Goal: Task Accomplishment & Management: Use online tool/utility

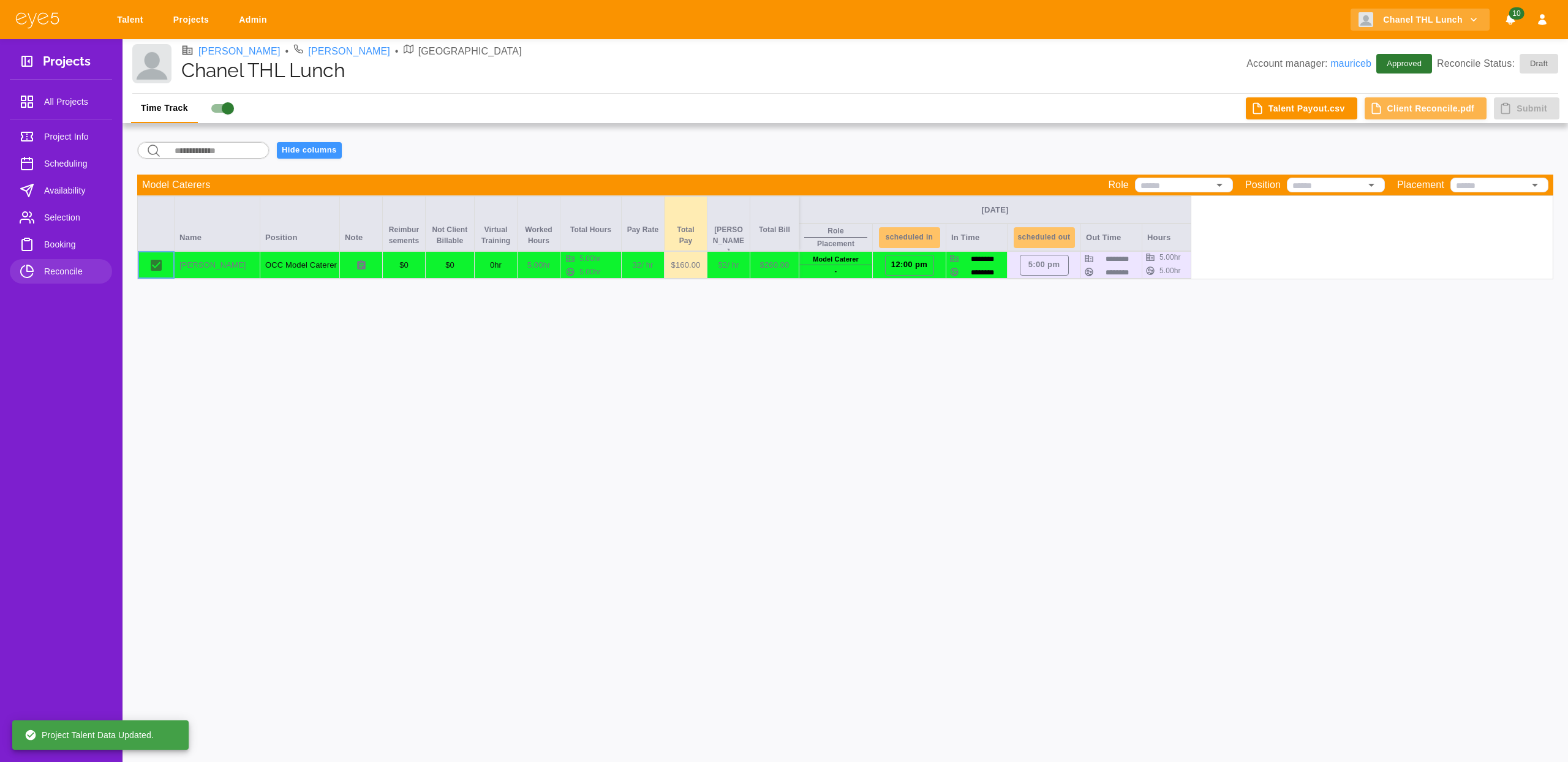
click at [1407, 107] on button "Client Reconcile.pdf" at bounding box center [1426, 109] width 122 height 23
click at [1242, 523] on div "Time Track Talent Payout.csv Client Reconcile.pdf Submit ​ ​ Hide columns Model…" at bounding box center [845, 427] width 1446 height 668
click at [48, 238] on span "Booking" at bounding box center [73, 244] width 59 height 14
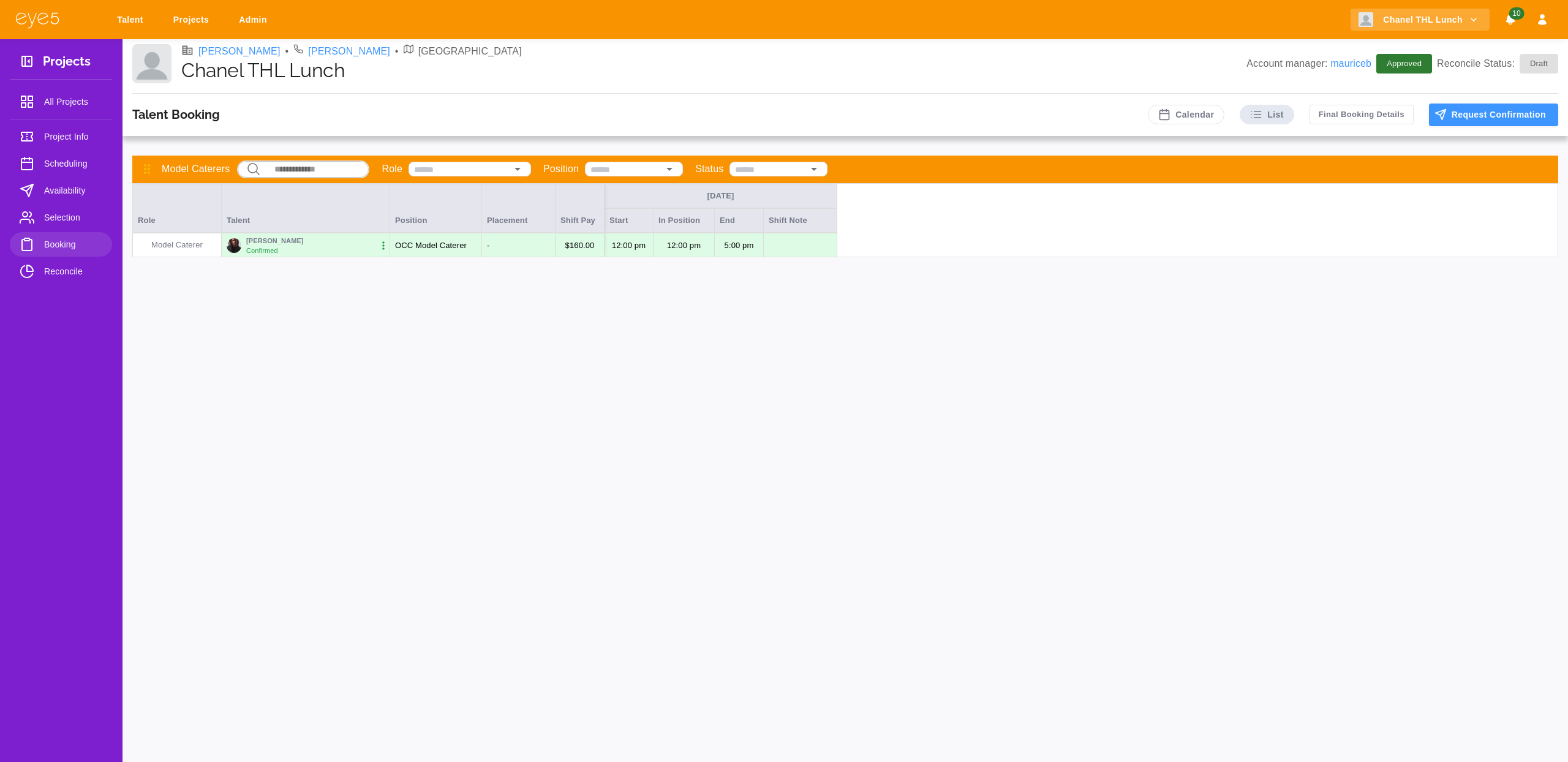
click at [57, 219] on span "Selection" at bounding box center [73, 217] width 59 height 14
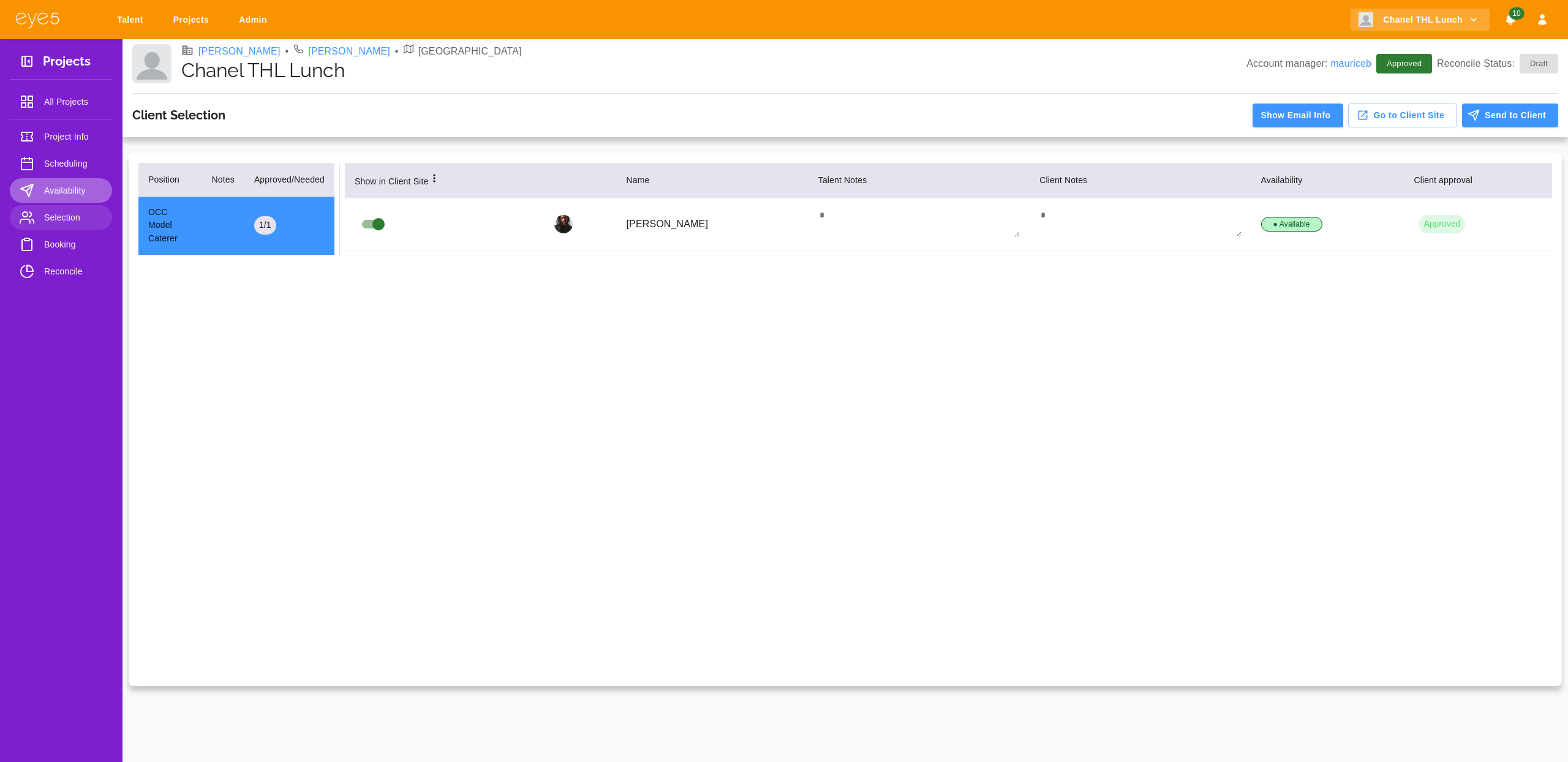
click at [55, 195] on span "Availability" at bounding box center [73, 190] width 59 height 14
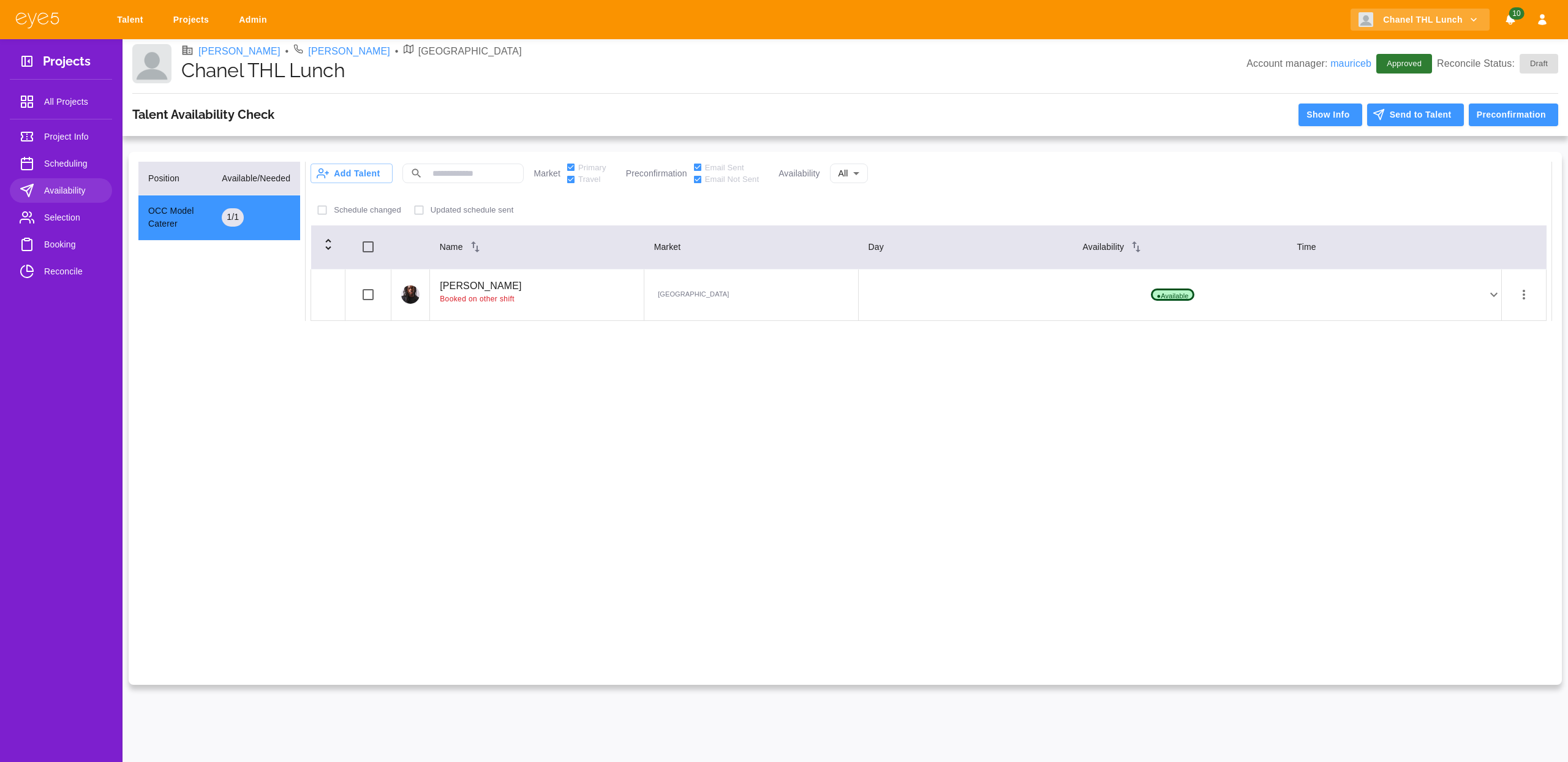
click at [62, 229] on link "Selection" at bounding box center [61, 217] width 103 height 24
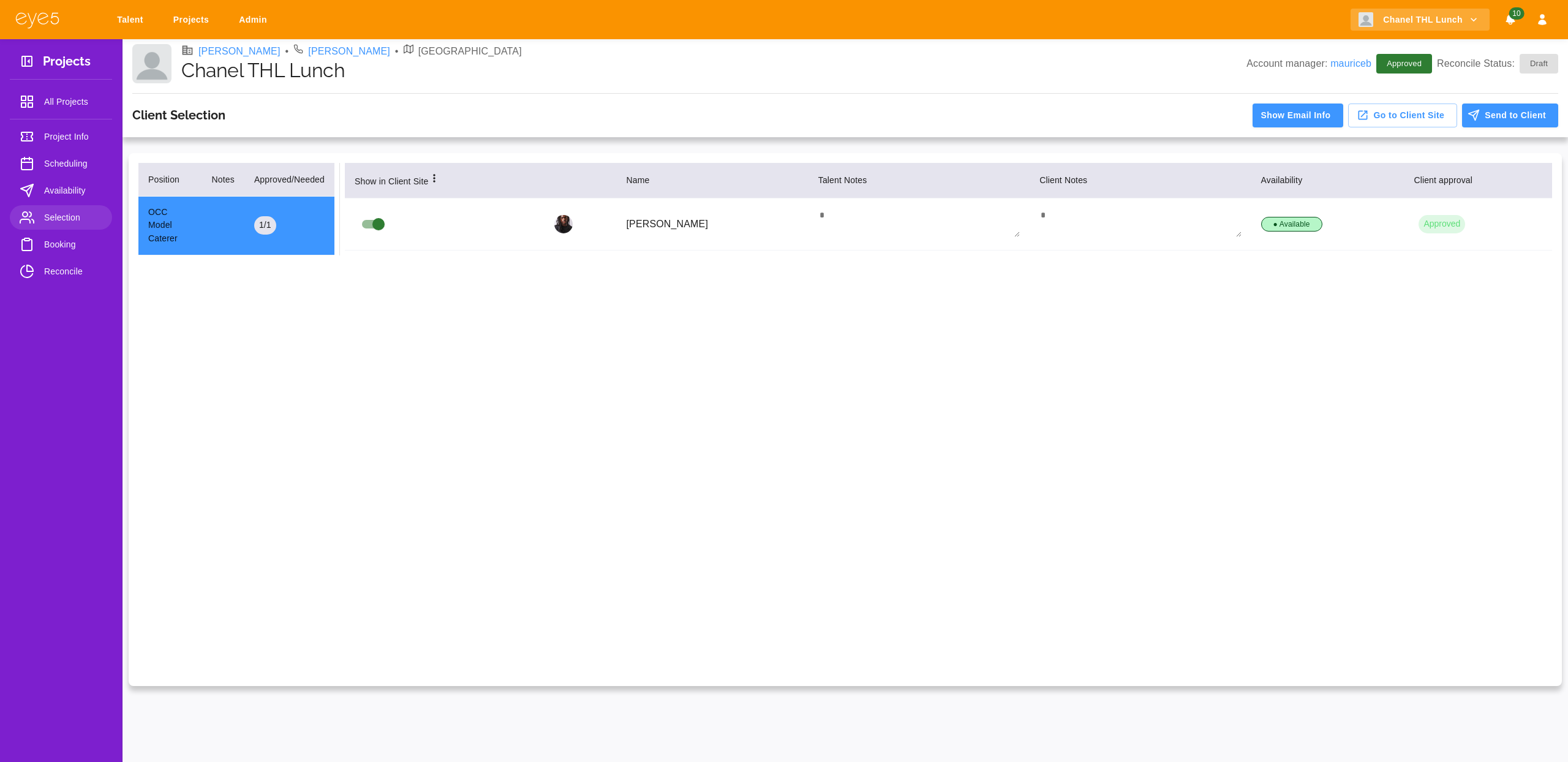
click at [72, 175] on link "Scheduling" at bounding box center [61, 164] width 103 height 24
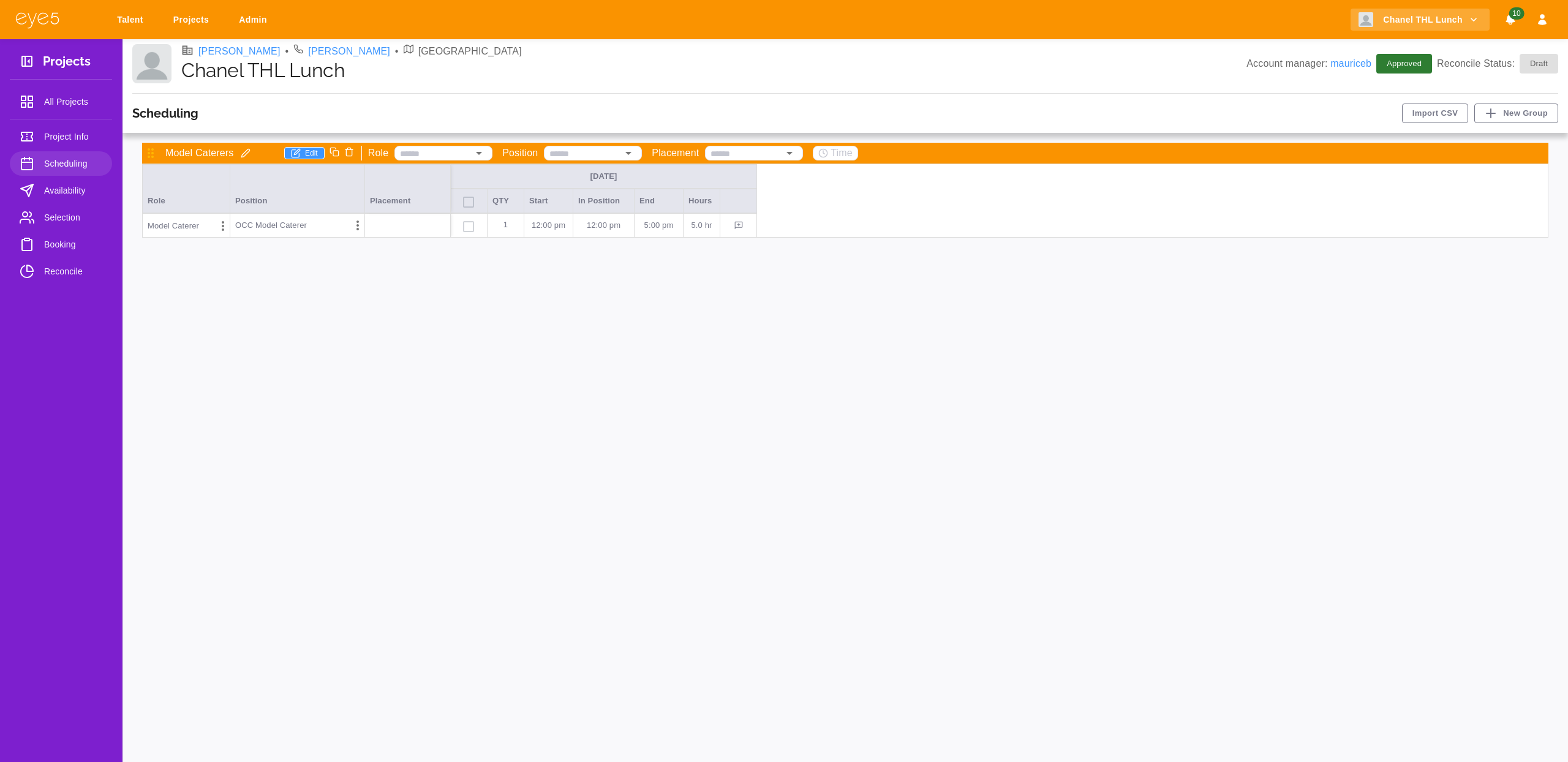
click at [655, 225] on p "5:00 PM" at bounding box center [659, 225] width 39 height 12
type input "********"
click at [644, 227] on input "********" at bounding box center [660, 225] width 46 height 16
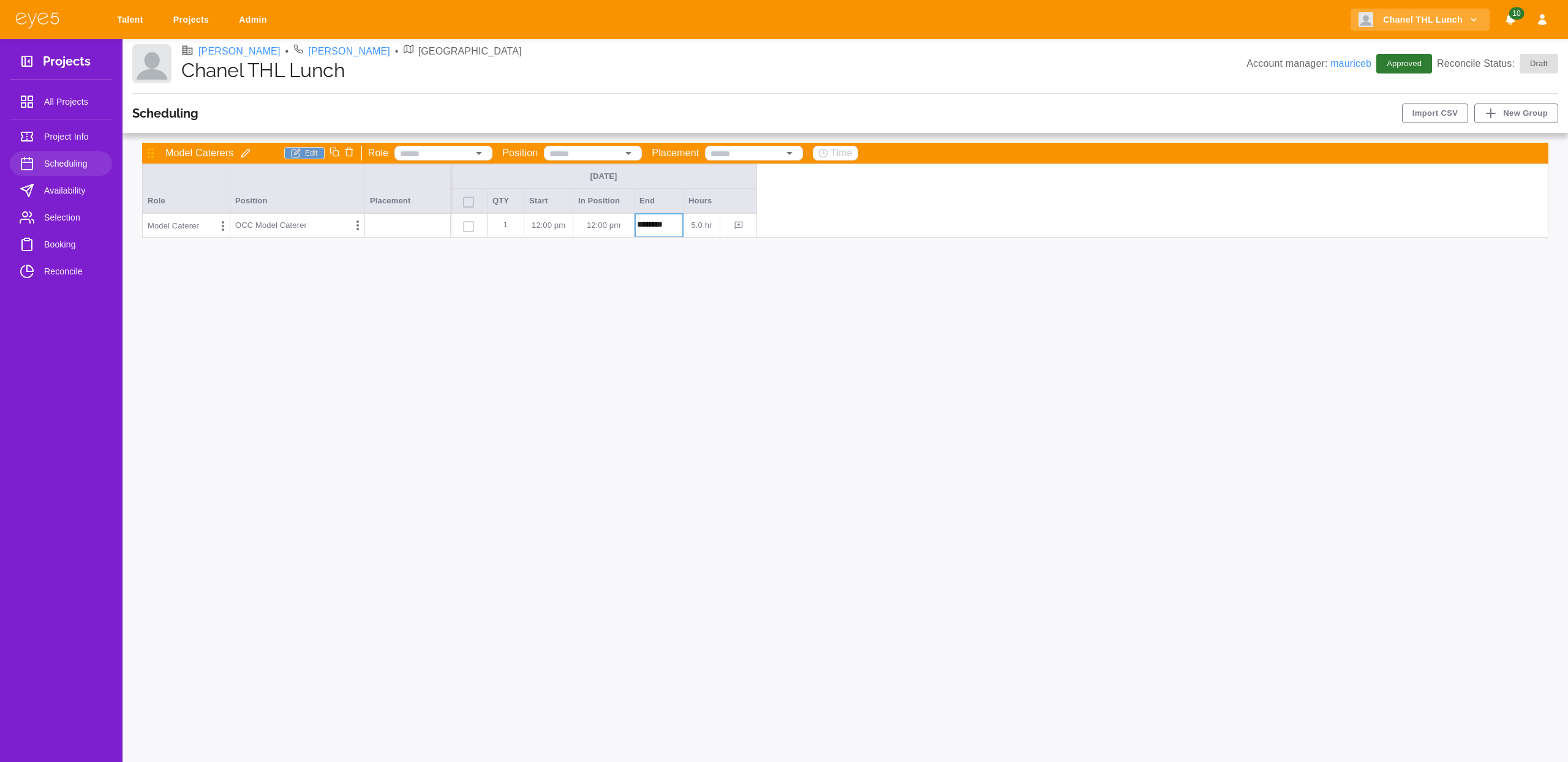
click at [294, 154] on icon "button" at bounding box center [296, 153] width 10 height 10
click at [666, 220] on p "5:00 PM" at bounding box center [659, 225] width 39 height 12
click at [654, 227] on p "5:00 PM" at bounding box center [659, 225] width 39 height 12
type input "********"
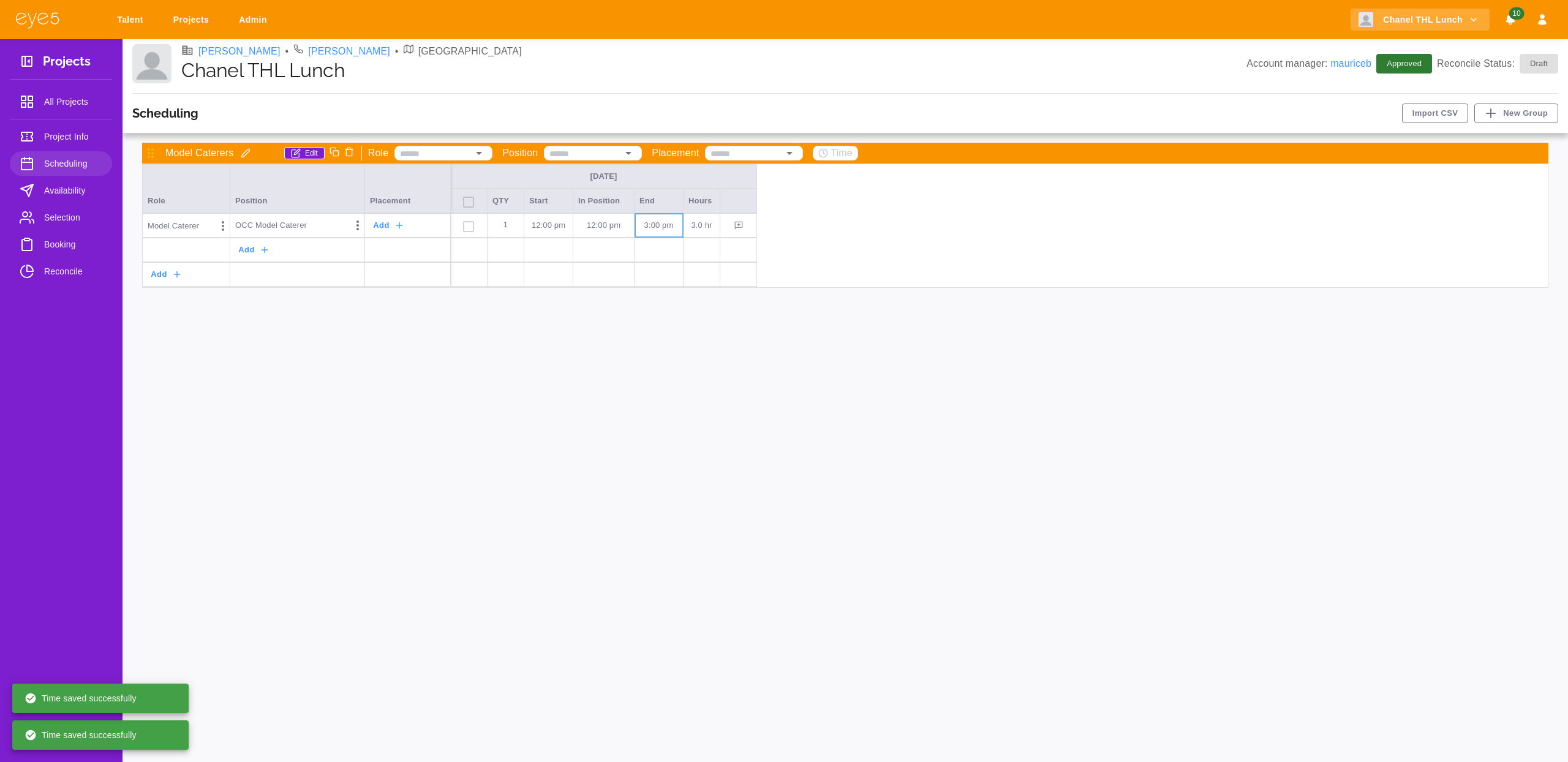
click at [851, 428] on div "Model Caterers Edit Role Position Placement Time [DATE] Role Position Placement…" at bounding box center [845, 447] width 1426 height 609
click at [79, 223] on span "Selection" at bounding box center [73, 217] width 59 height 14
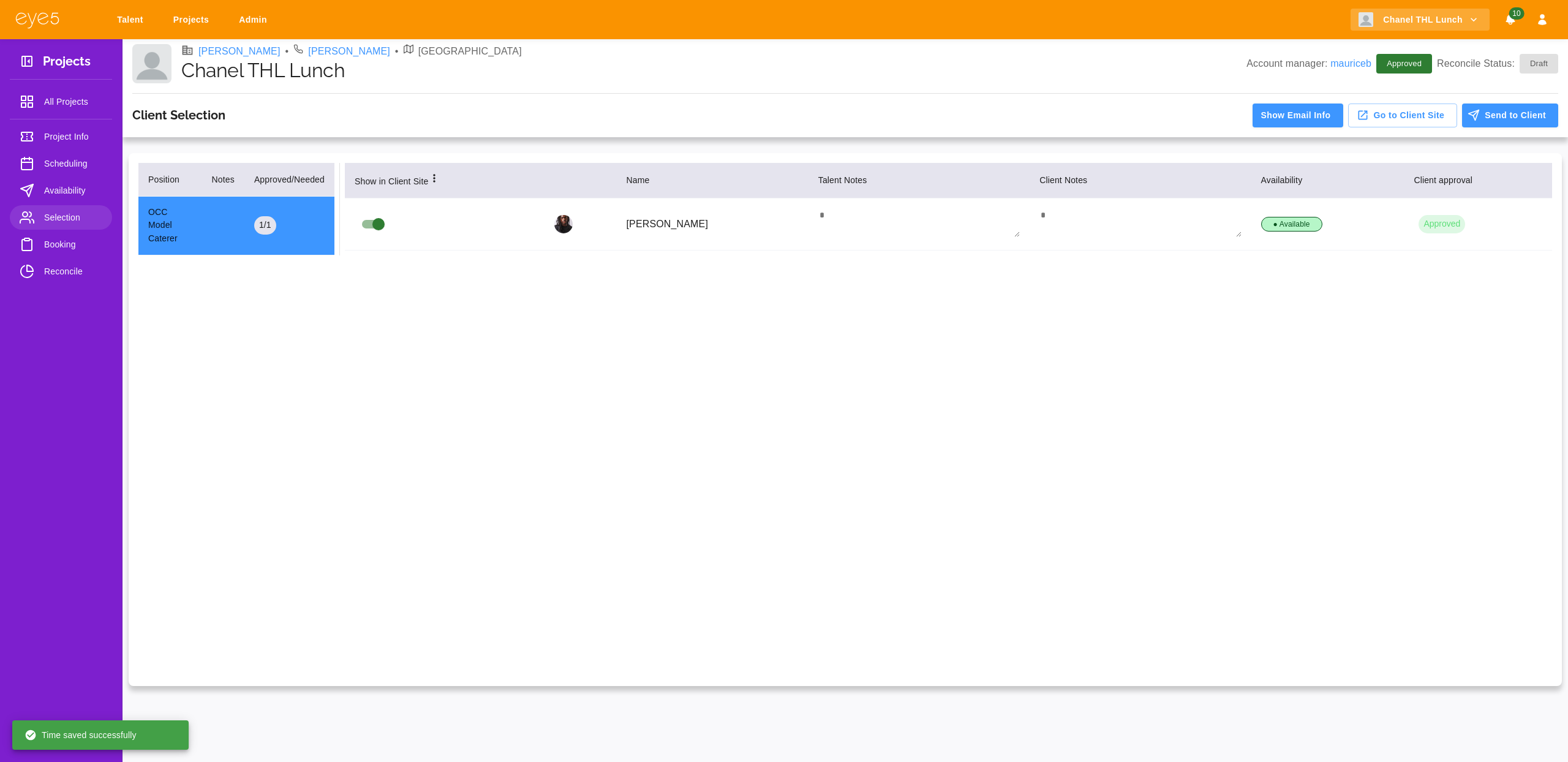
click at [55, 253] on link "Booking" at bounding box center [61, 244] width 103 height 24
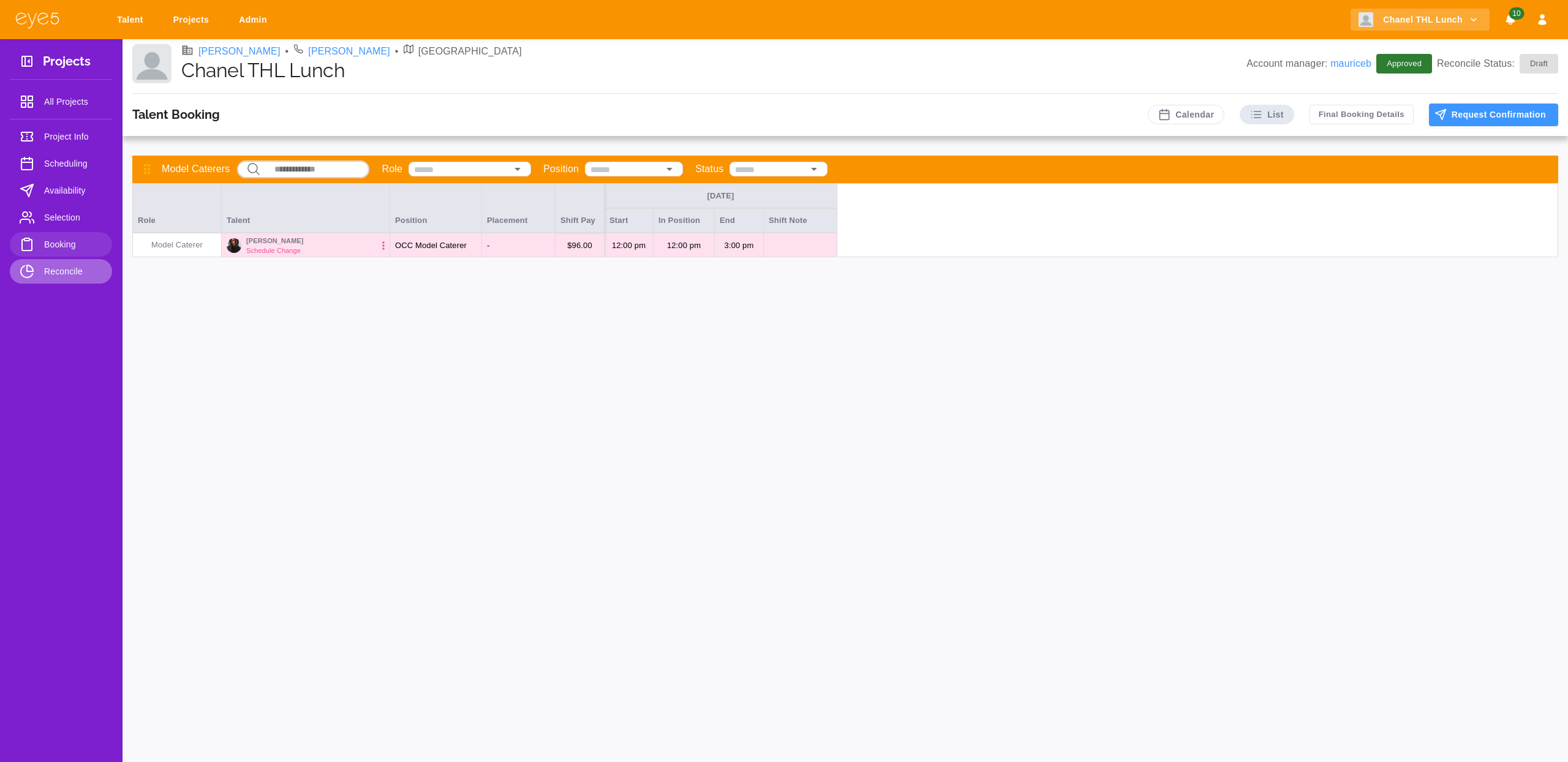
click at [53, 271] on span "Reconcile" at bounding box center [73, 271] width 59 height 14
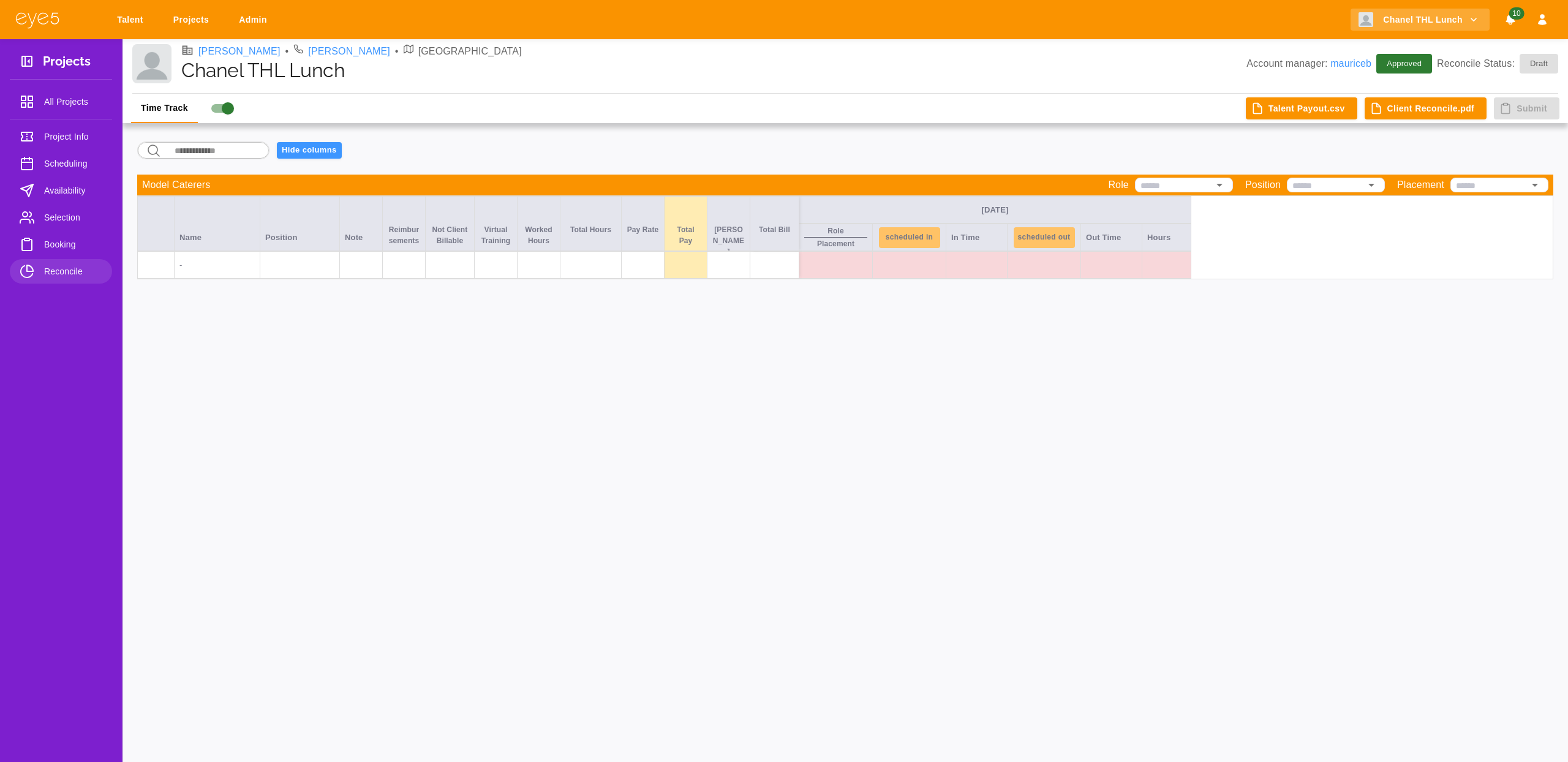
click at [49, 247] on span "Booking" at bounding box center [73, 244] width 59 height 14
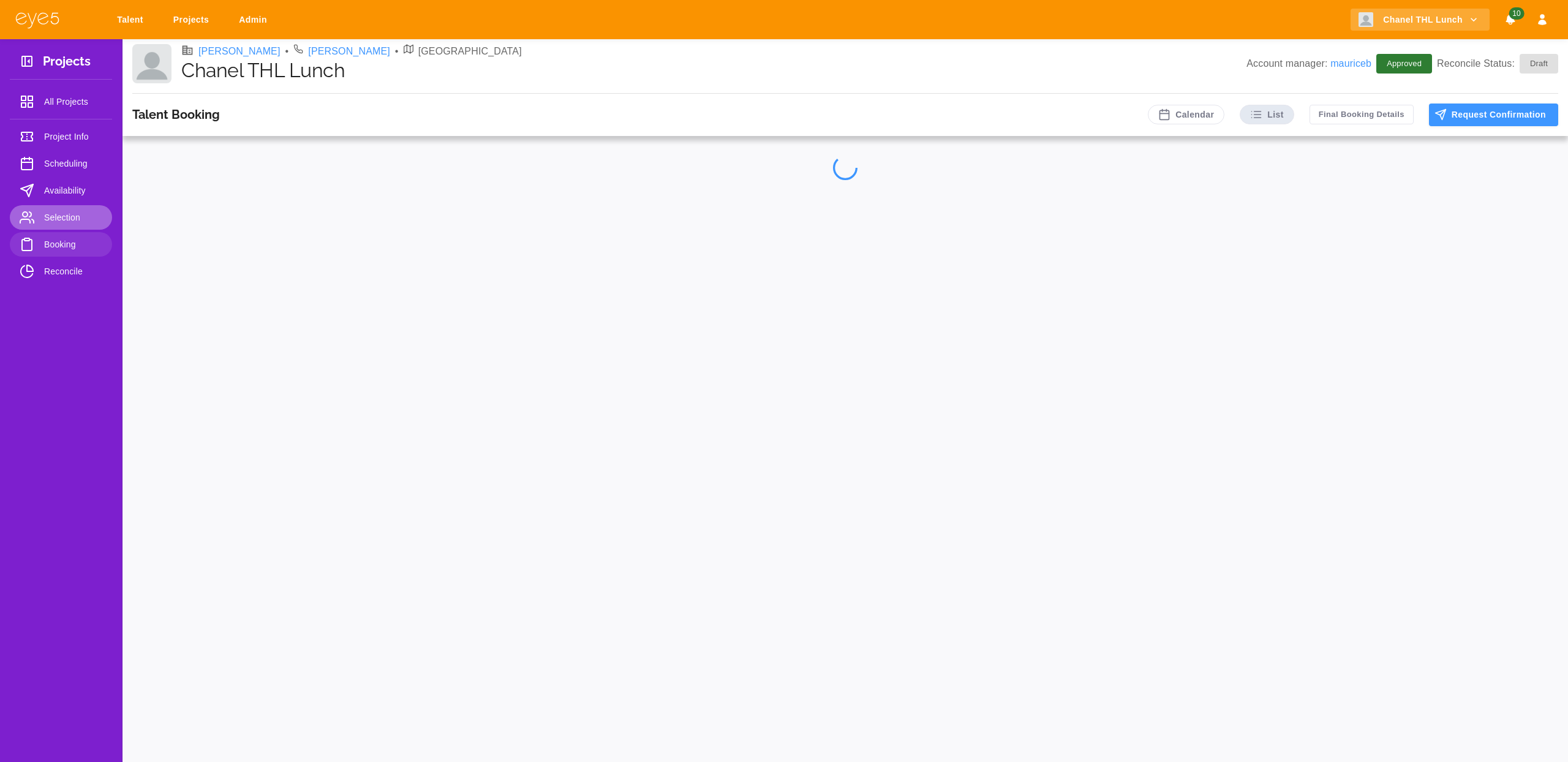
click at [53, 215] on span "Selection" at bounding box center [73, 217] width 59 height 14
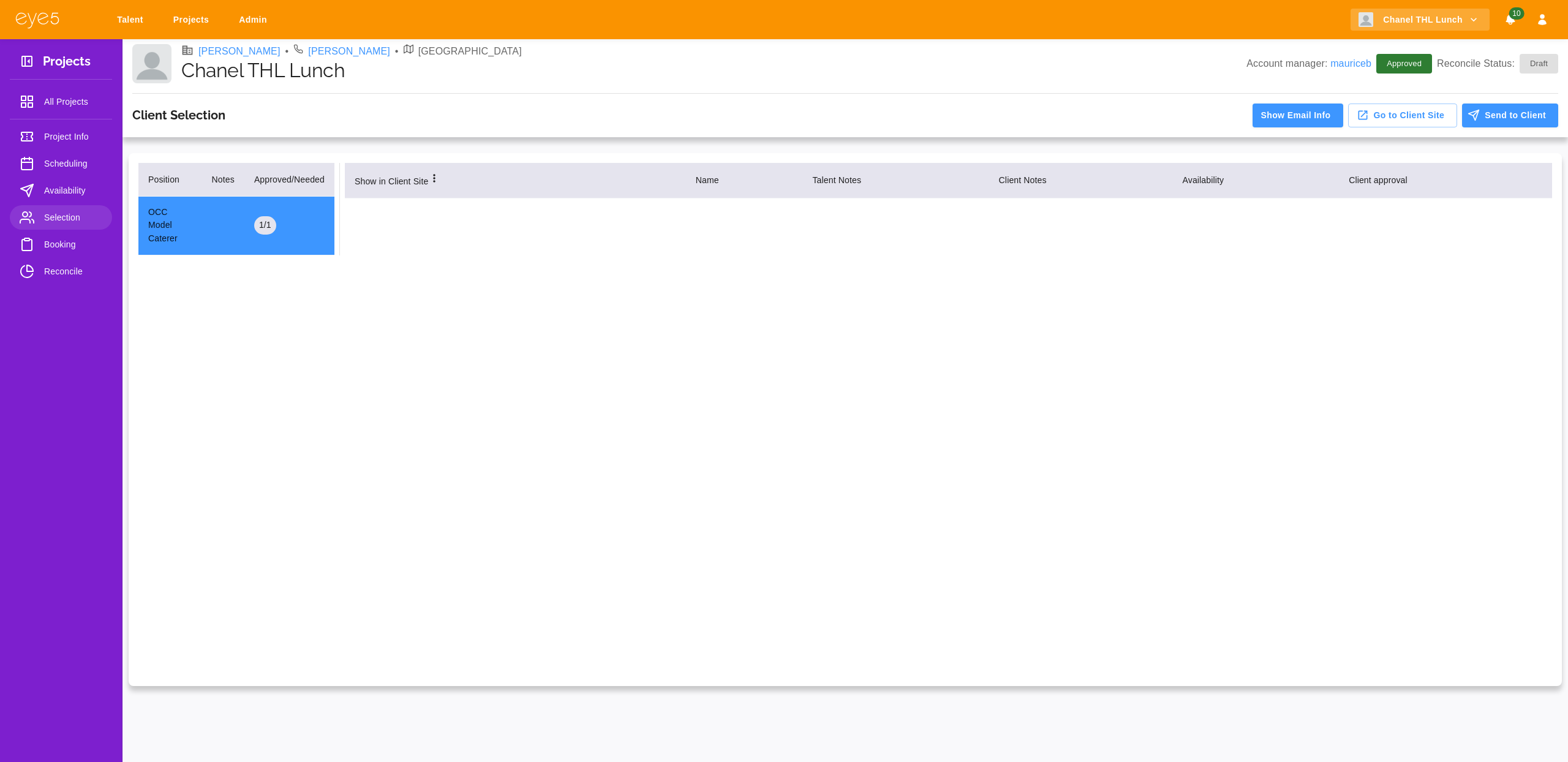
click at [57, 191] on span "Availability" at bounding box center [73, 190] width 59 height 14
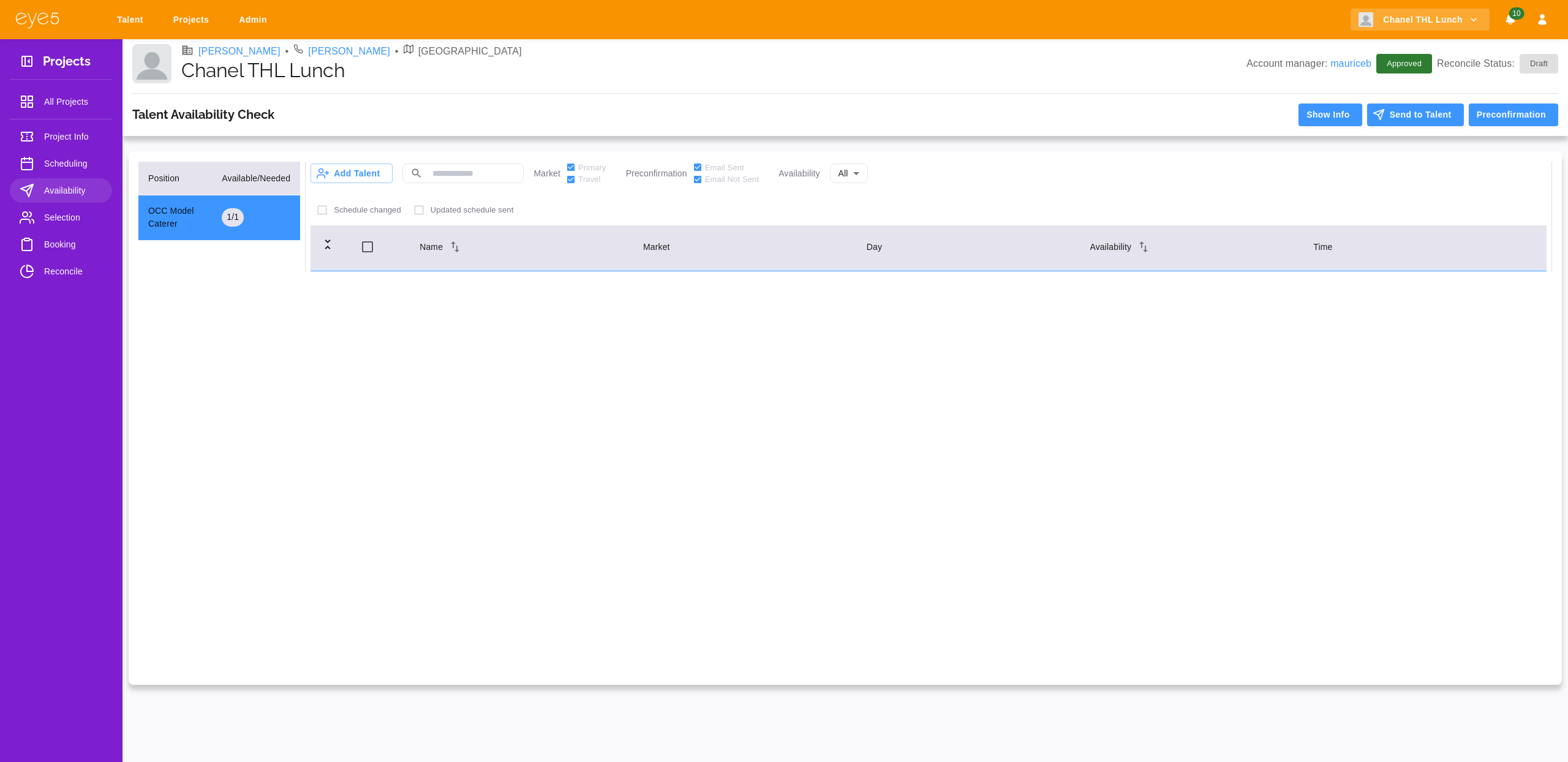
click at [66, 159] on span "Scheduling" at bounding box center [73, 163] width 59 height 14
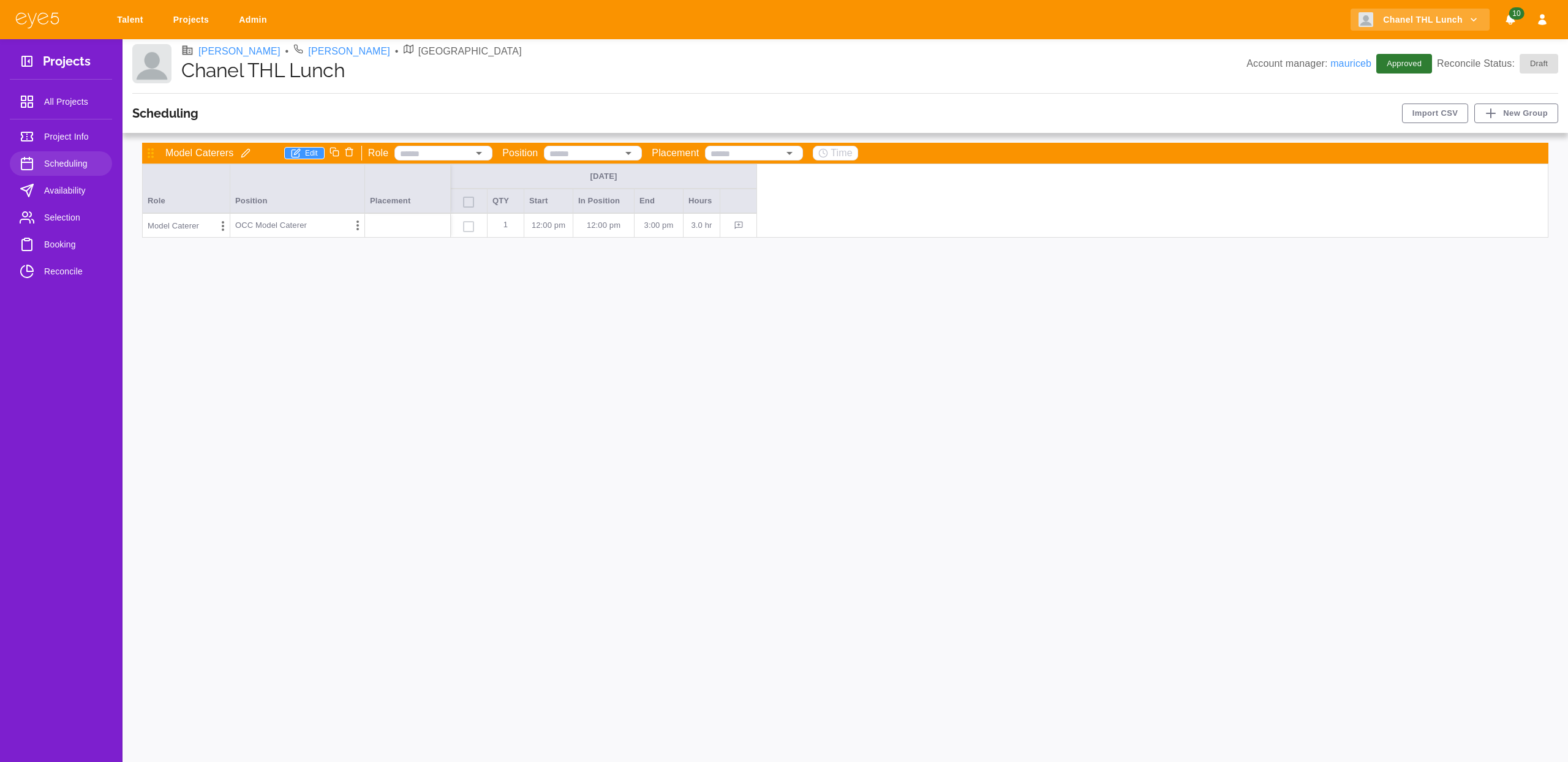
click at [649, 225] on p "3:00 PM" at bounding box center [659, 225] width 39 height 12
type input "********"
click at [85, 221] on span "Selection" at bounding box center [73, 217] width 59 height 14
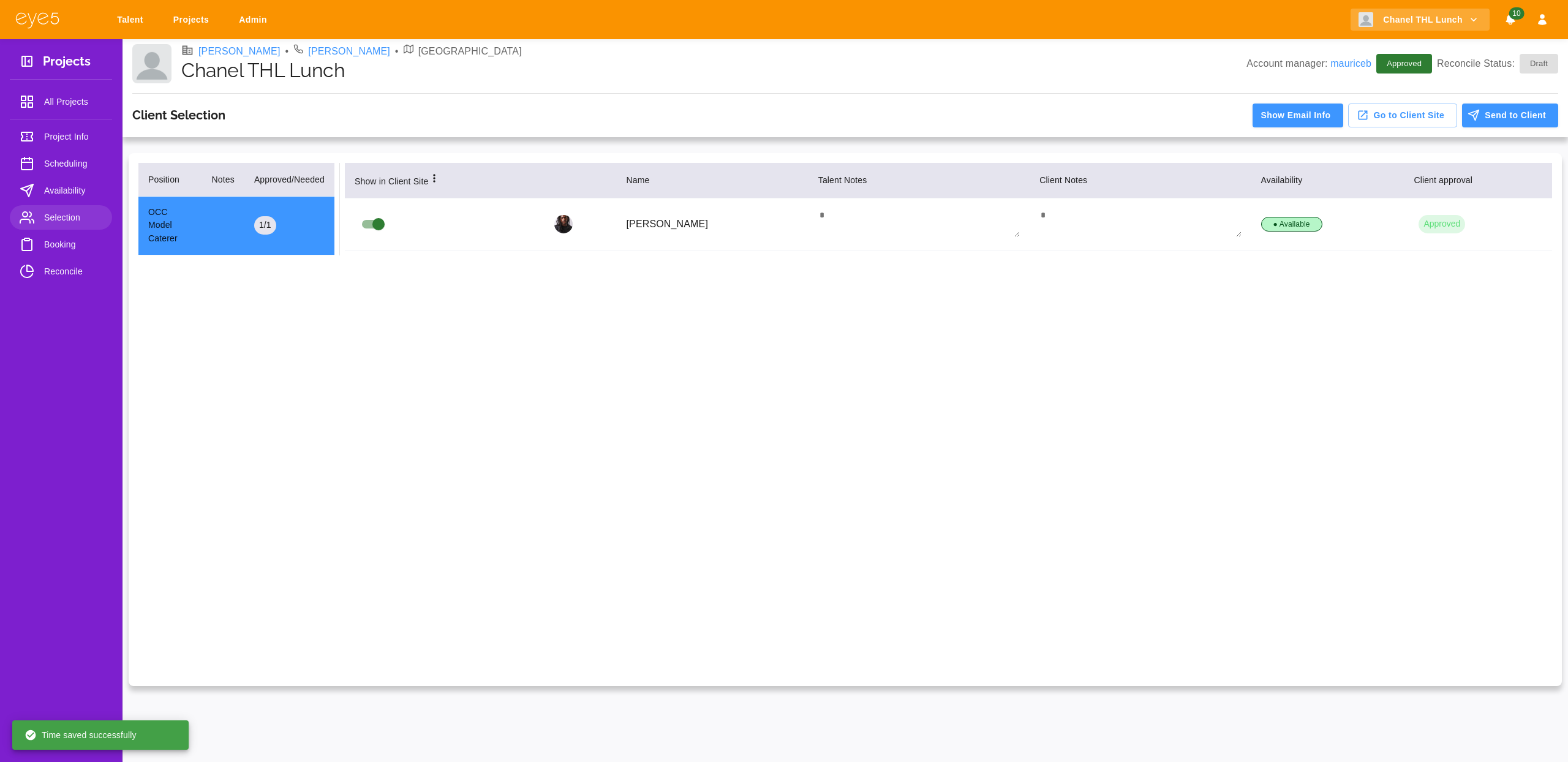
click at [68, 242] on span "Booking" at bounding box center [73, 244] width 59 height 14
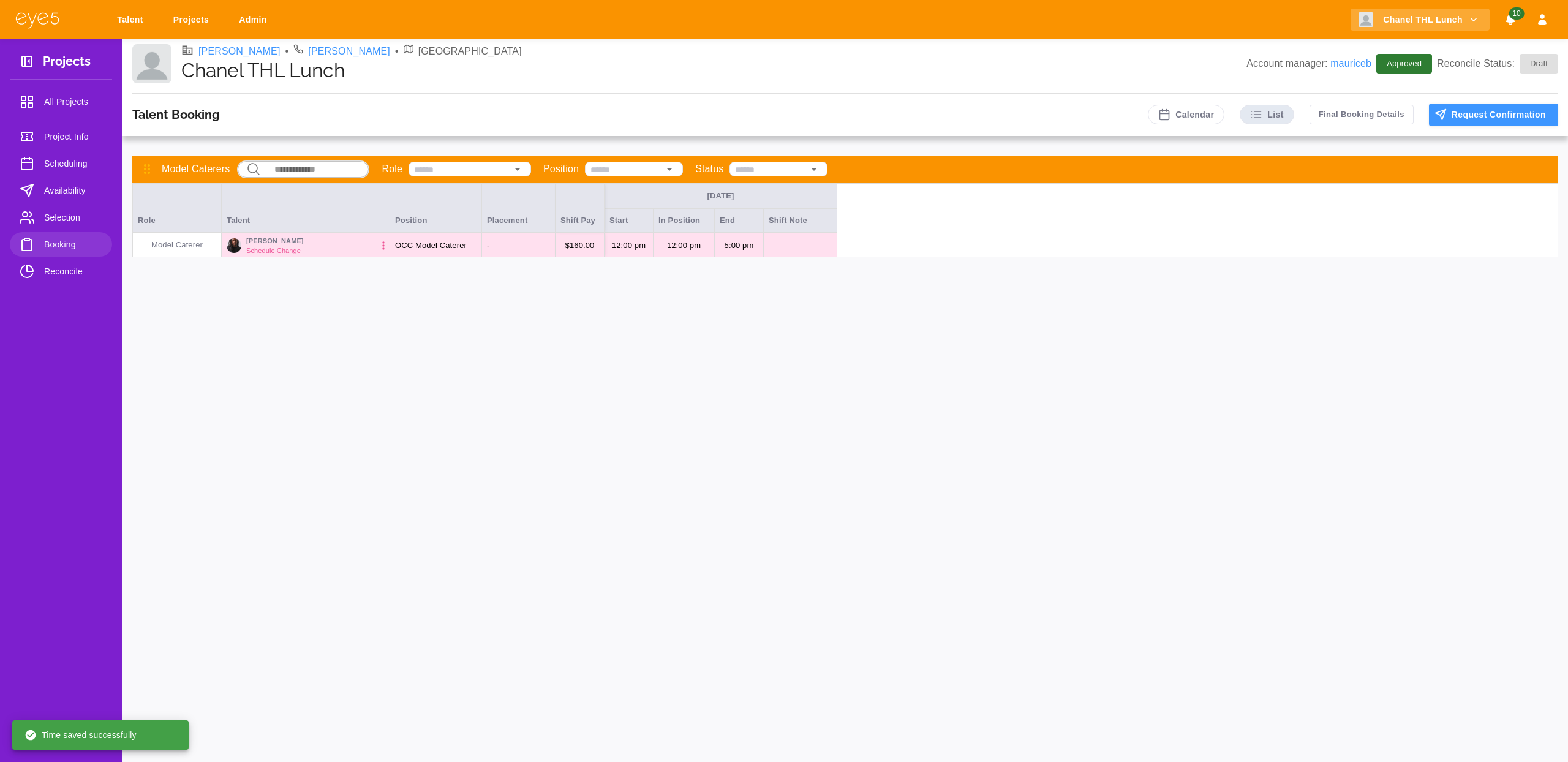
click at [259, 247] on p "Schedule Change" at bounding box center [274, 251] width 55 height 11
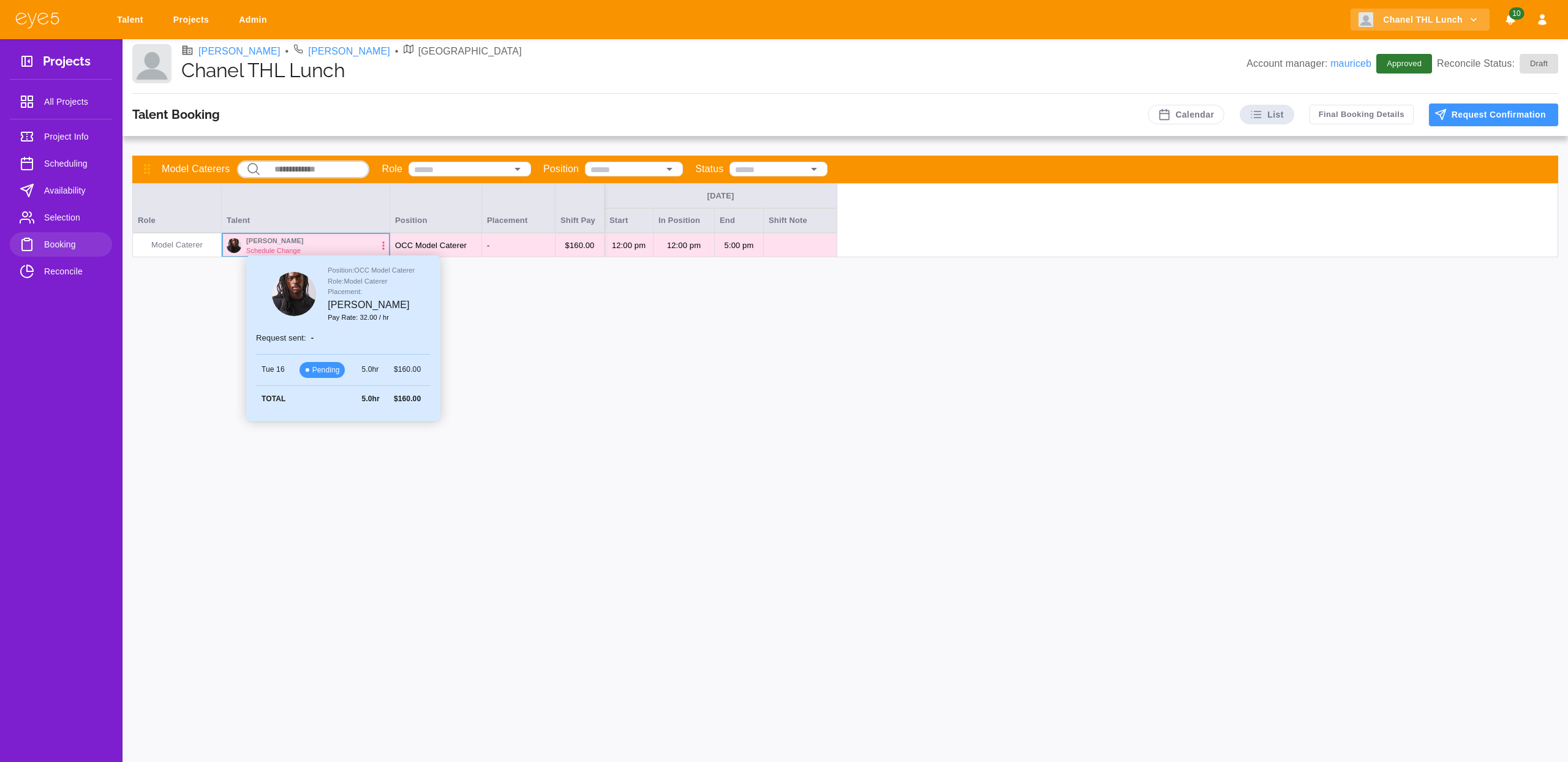
click at [378, 245] on icon "button" at bounding box center [383, 246] width 12 height 12
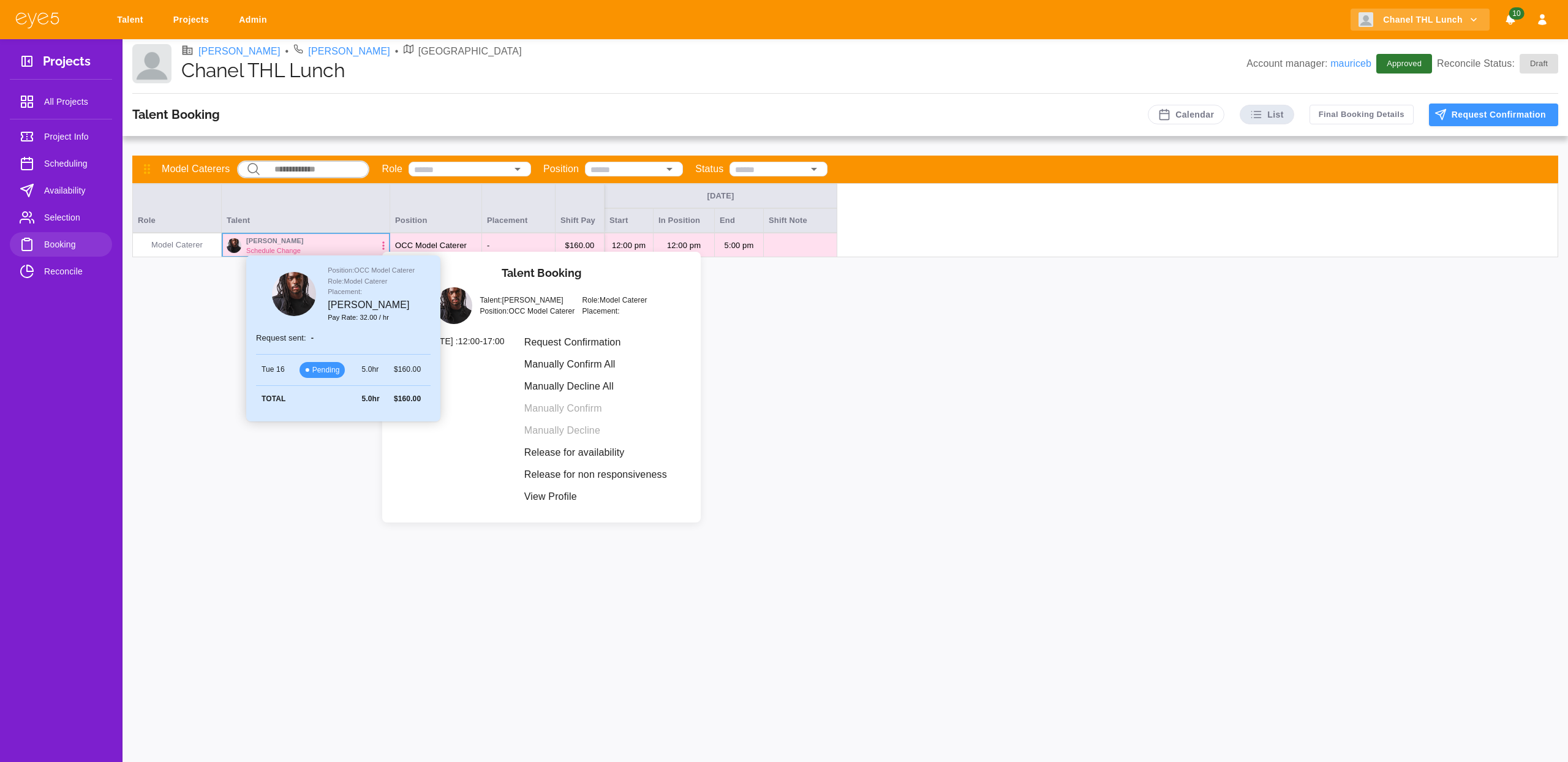
click at [612, 366] on li "Manually Confirm All" at bounding box center [595, 364] width 162 height 22
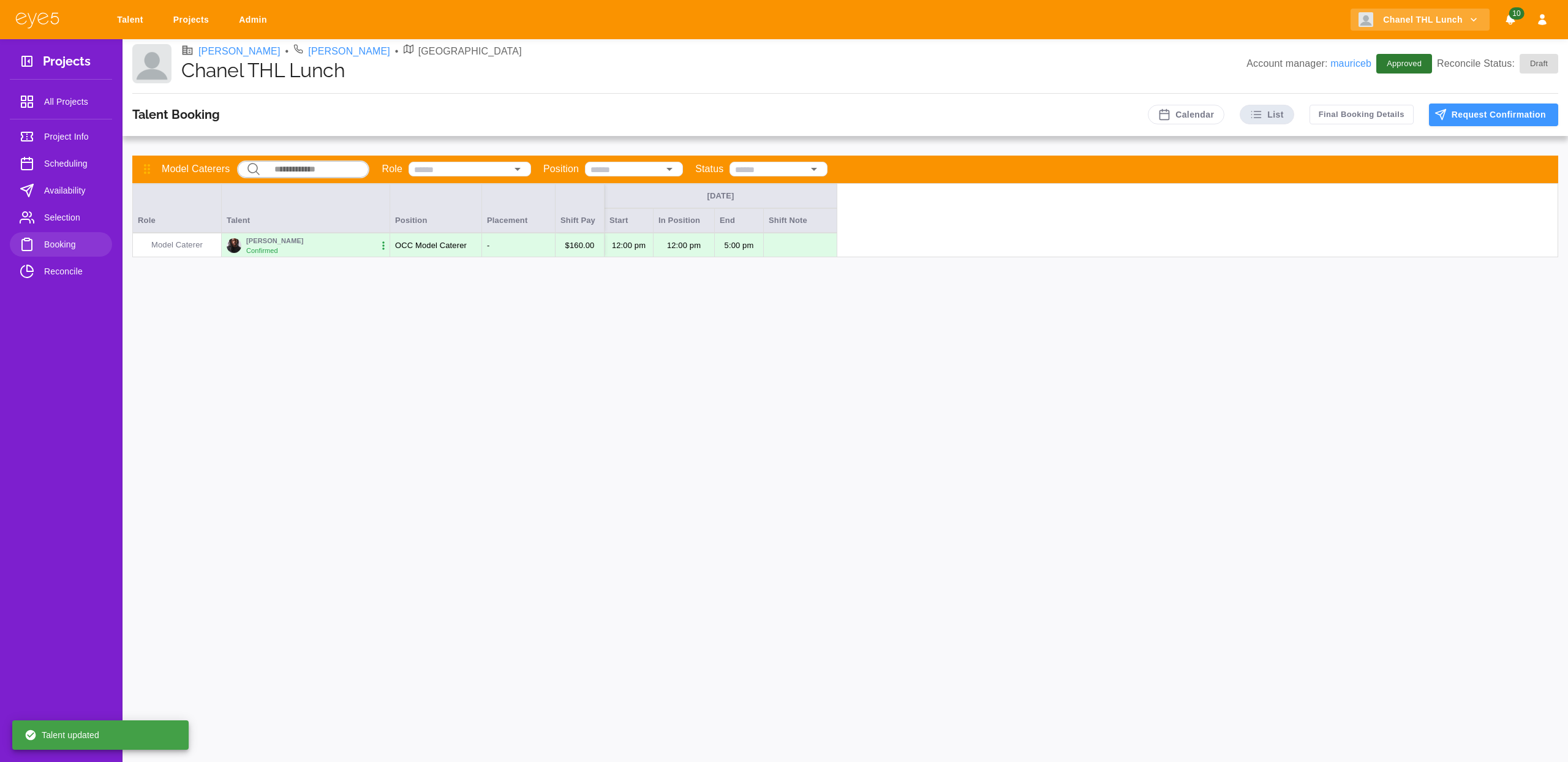
click at [878, 357] on div "Talent Booking Calendar List Final Booking Details Request Confirmation Model C…" at bounding box center [845, 427] width 1446 height 668
click at [71, 276] on span "Reconcile" at bounding box center [73, 271] width 59 height 14
